Goal: Check status

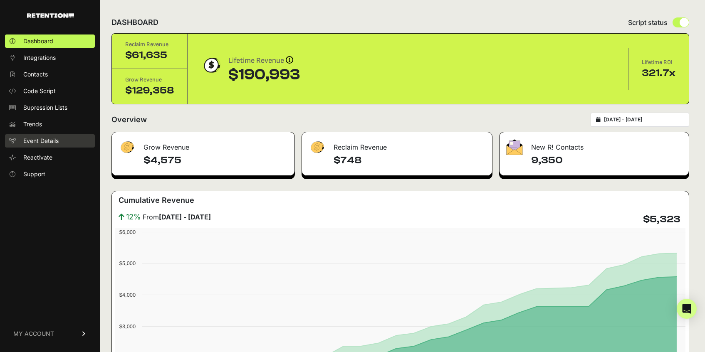
click at [22, 135] on link "Event Details" at bounding box center [50, 140] width 90 height 13
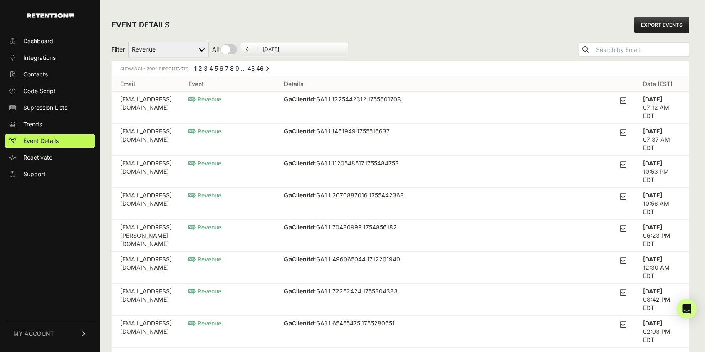
click at [209, 47] on form "Filter Active on Site Reclaim Added to Cart Reclaim Revenue Viewed Product Recl…" at bounding box center [230, 50] width 237 height 16
click at [203, 47] on select "Active on Site Reclaim Added to Cart Reclaim Revenue Viewed Product Reclaim" at bounding box center [168, 50] width 81 height 16
select select "Active on Site Reclaim"
click at [129, 42] on select "Active on Site Reclaim Added to Cart Reclaim Revenue Viewed Product Reclaim" at bounding box center [168, 50] width 81 height 16
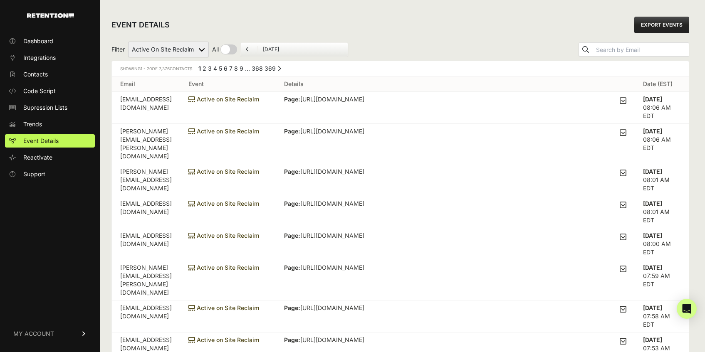
click at [201, 49] on select "Active on Site Reclaim Added to Cart Reclaim Revenue Viewed Product Reclaim" at bounding box center [168, 50] width 81 height 16
select select "cart"
click at [129, 42] on select "Active on Site Reclaim Added to Cart Reclaim Revenue Viewed Product Reclaim" at bounding box center [168, 50] width 81 height 16
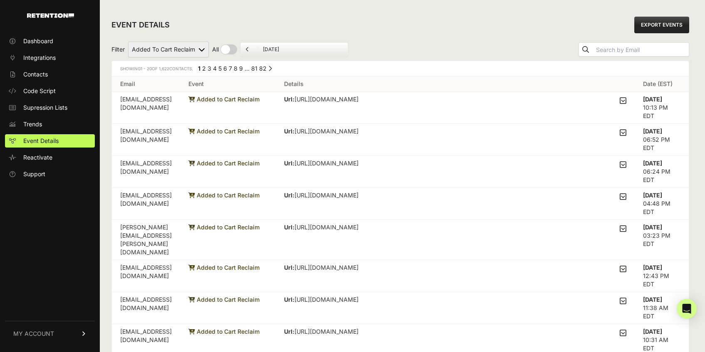
click at [200, 49] on select "Active on Site Reclaim Added to Cart Reclaim Revenue Viewed Product Reclaim" at bounding box center [168, 50] width 81 height 16
select select "Viewed Product Reclaim"
click at [129, 42] on select "Active on Site Reclaim Added to Cart Reclaim Revenue Viewed Product Reclaim" at bounding box center [168, 50] width 81 height 16
